Goal: Navigation & Orientation: Find specific page/section

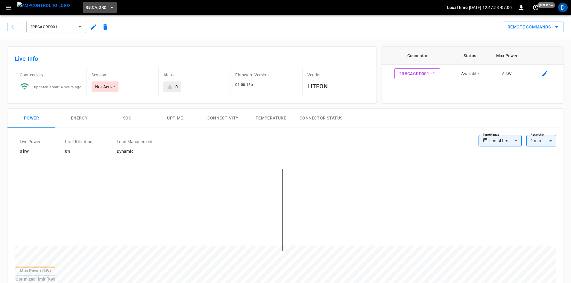
click at [83, 6] on button "RB.CA.GRD" at bounding box center [99, 8] width 33 height 12
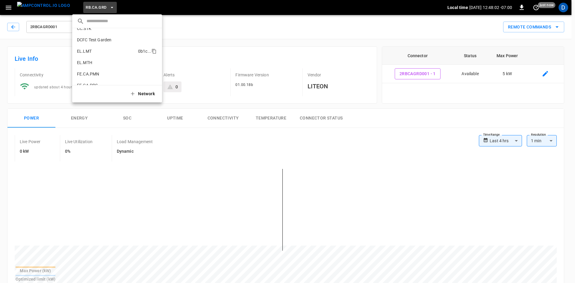
scroll to position [193, 0]
click at [86, 68] on p "FE.CA.PRS" at bounding box center [106, 70] width 58 height 6
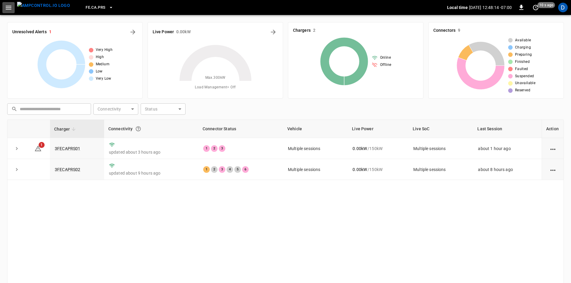
click at [8, 8] on icon "button" at bounding box center [9, 8] width 6 height 4
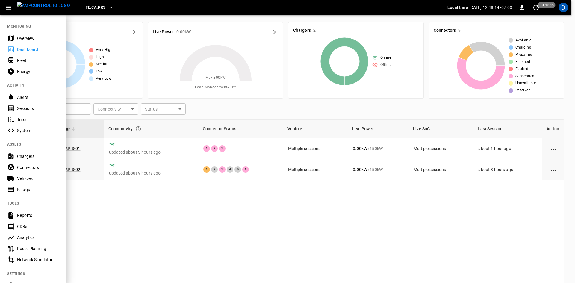
click at [24, 39] on div "Overview" at bounding box center [38, 38] width 42 height 6
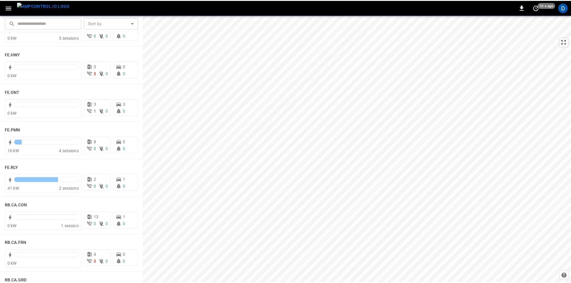
scroll to position [688, 0]
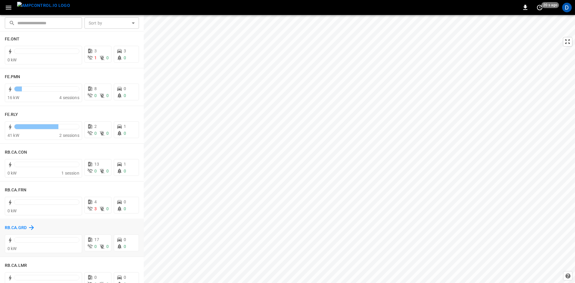
click at [24, 227] on h6 "RB.CA.GRD" at bounding box center [16, 227] width 22 height 7
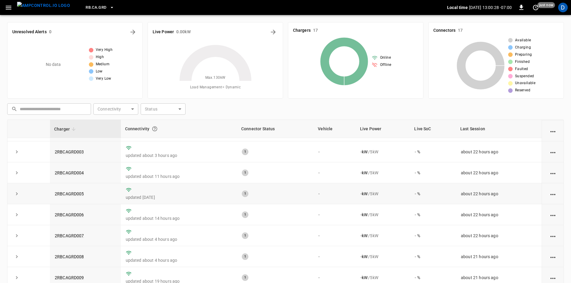
scroll to position [63, 0]
